Goal: Complete application form

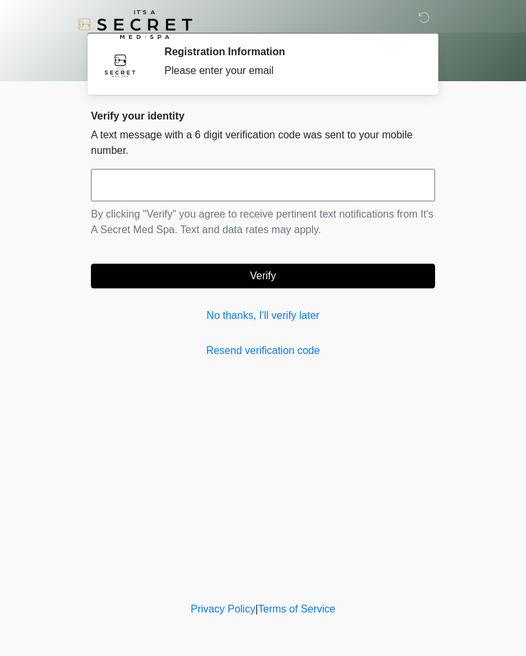
click at [241, 185] on input "text" at bounding box center [263, 185] width 344 height 32
type input "******"
click at [349, 270] on button "Verify" at bounding box center [263, 276] width 344 height 25
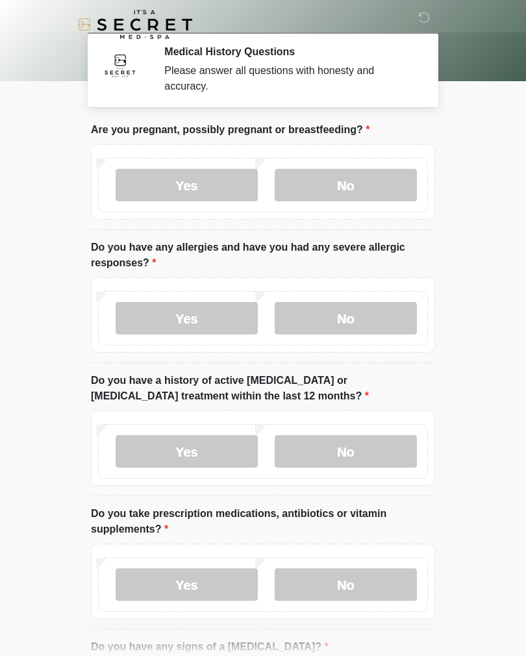
click at [372, 186] on label "No" at bounding box center [346, 185] width 142 height 32
click at [368, 324] on label "No" at bounding box center [346, 318] width 142 height 32
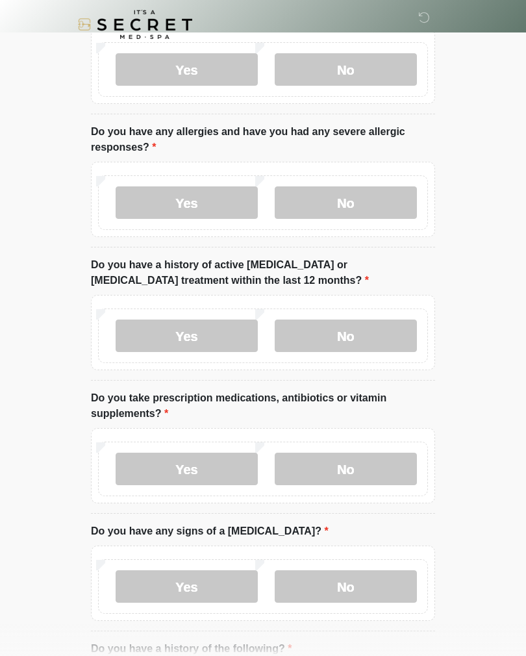
scroll to position [118, 0]
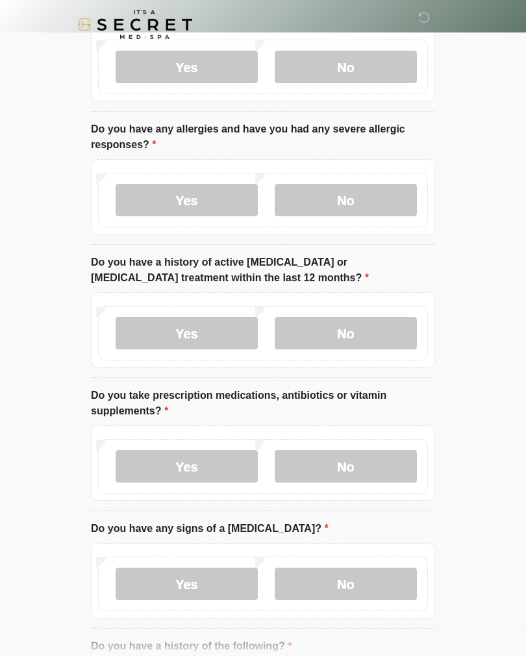
click at [375, 337] on label "No" at bounding box center [346, 333] width 142 height 32
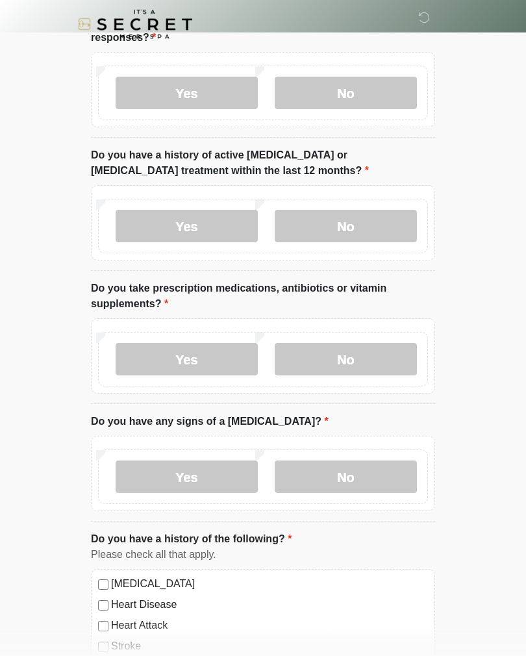
scroll to position [225, 0]
click at [200, 366] on label "Yes" at bounding box center [187, 359] width 142 height 32
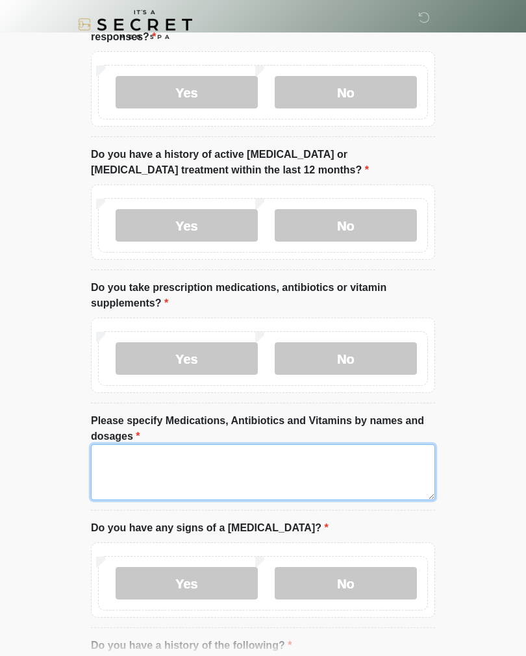
click at [270, 468] on textarea "Please specify Medications, Antibiotics and Vitamins by names and dosages" at bounding box center [263, 472] width 344 height 56
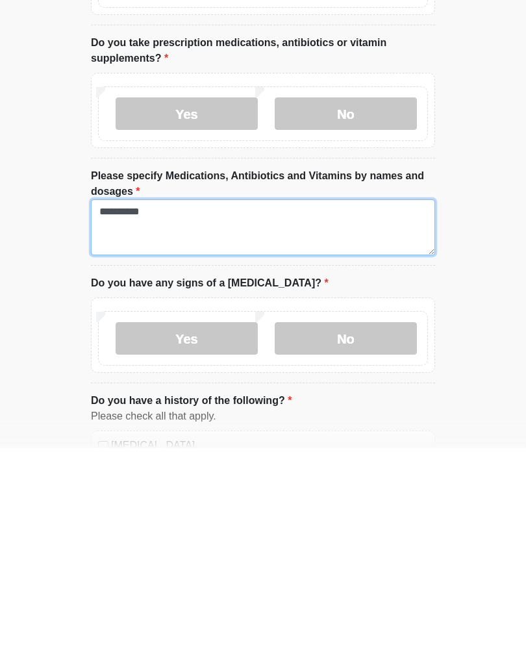
scroll to position [307, 0]
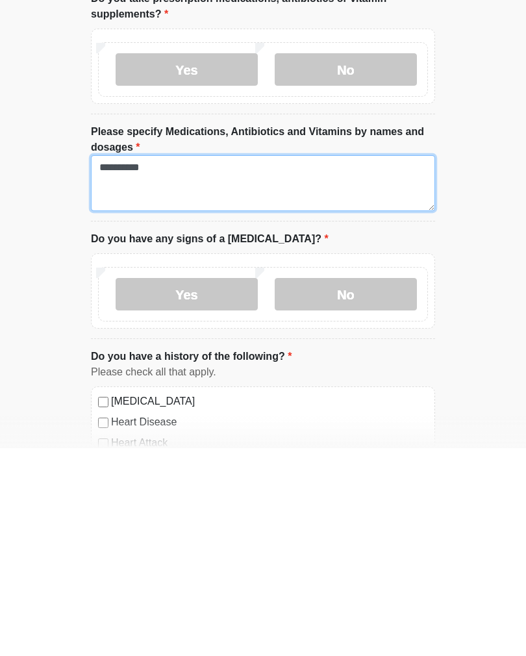
type textarea "**********"
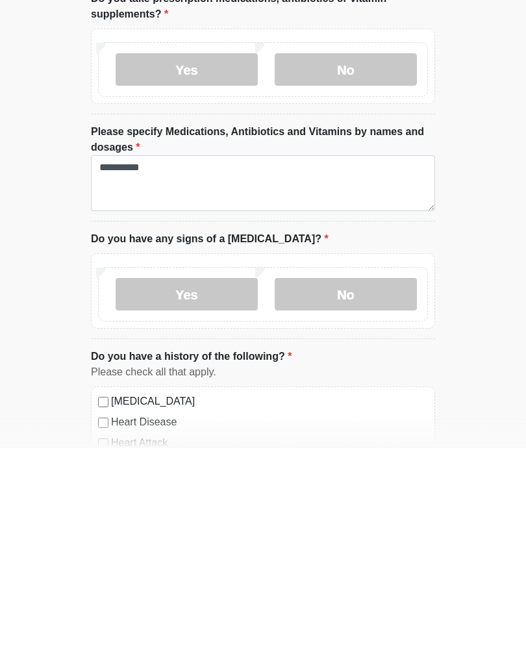
click at [383, 486] on label "No" at bounding box center [346, 502] width 142 height 32
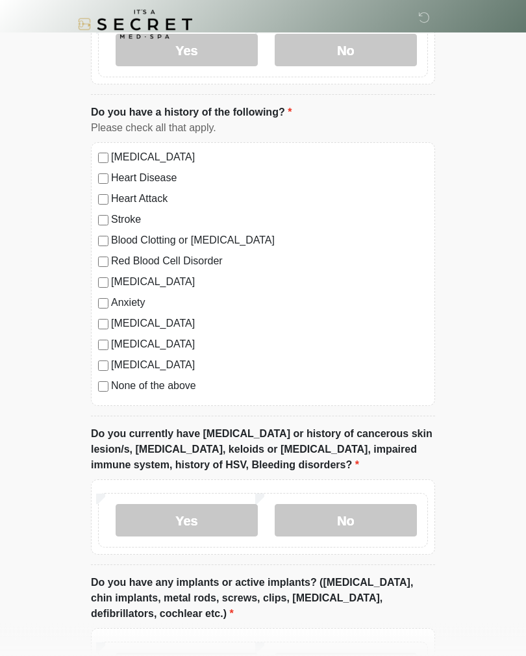
scroll to position [759, 0]
click at [386, 524] on label "No" at bounding box center [346, 520] width 142 height 32
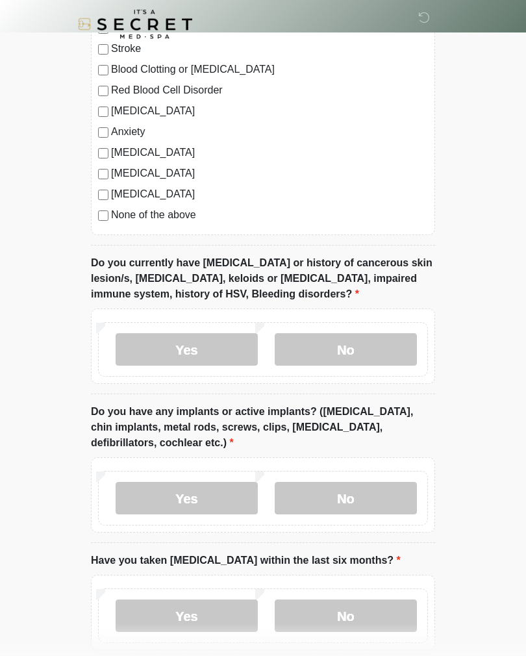
scroll to position [929, 0]
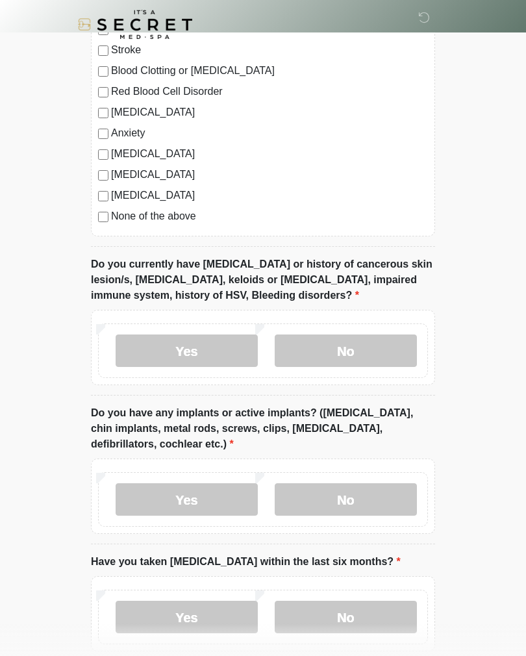
click at [376, 499] on label "No" at bounding box center [346, 499] width 142 height 32
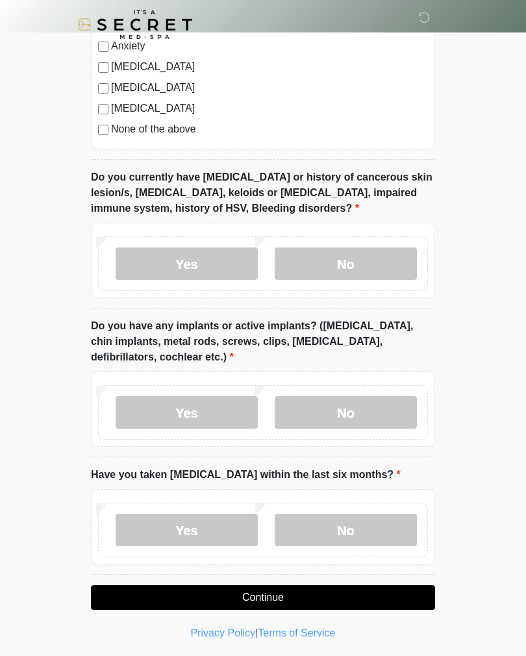
scroll to position [1016, 0]
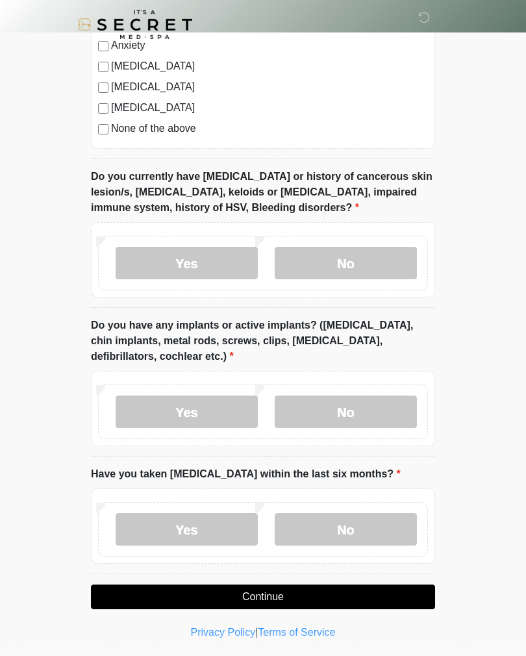
click at [388, 528] on label "No" at bounding box center [346, 529] width 142 height 32
click at [332, 595] on button "Continue" at bounding box center [263, 597] width 344 height 25
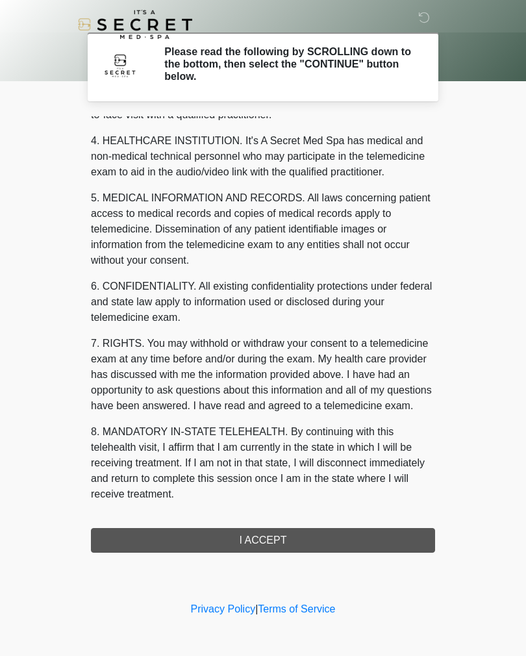
scroll to position [357, 0]
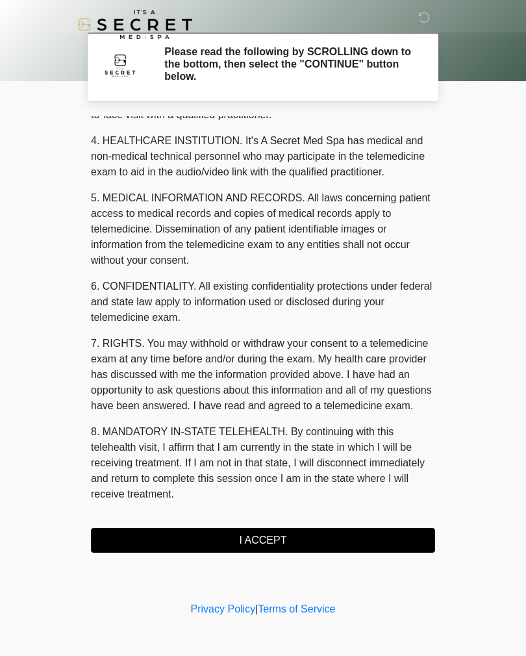
click at [307, 542] on button "I ACCEPT" at bounding box center [263, 540] width 344 height 25
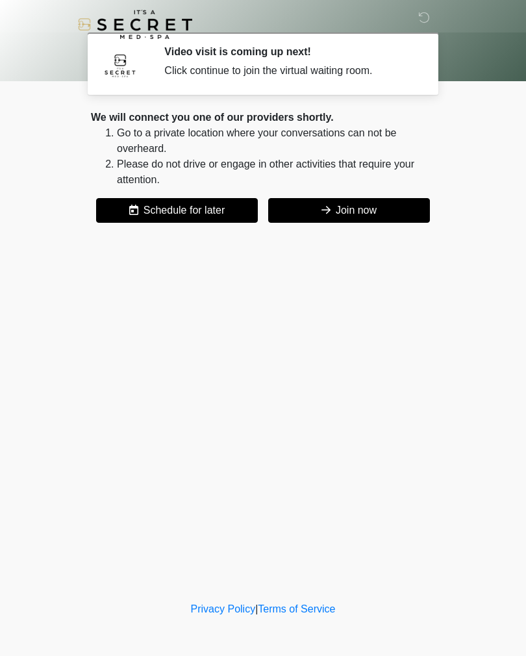
click at [380, 212] on button "Join now" at bounding box center [349, 210] width 162 height 25
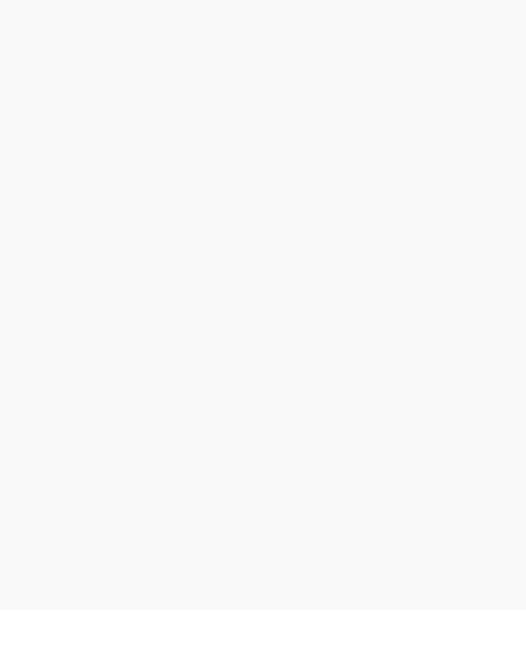
scroll to position [4, 0]
